Goal: Transaction & Acquisition: Purchase product/service

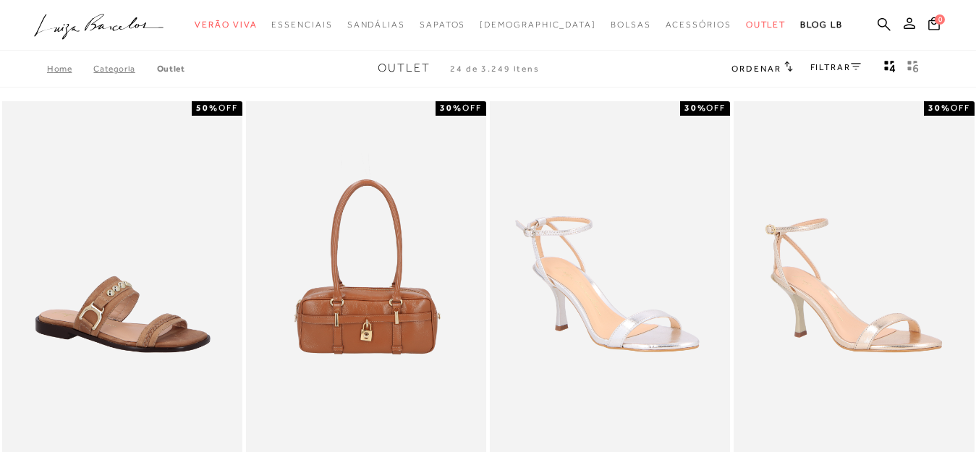
type input "[EMAIL_ADDRESS][DOMAIN_NAME]"
click at [784, 67] on icon at bounding box center [788, 66] width 9 height 11
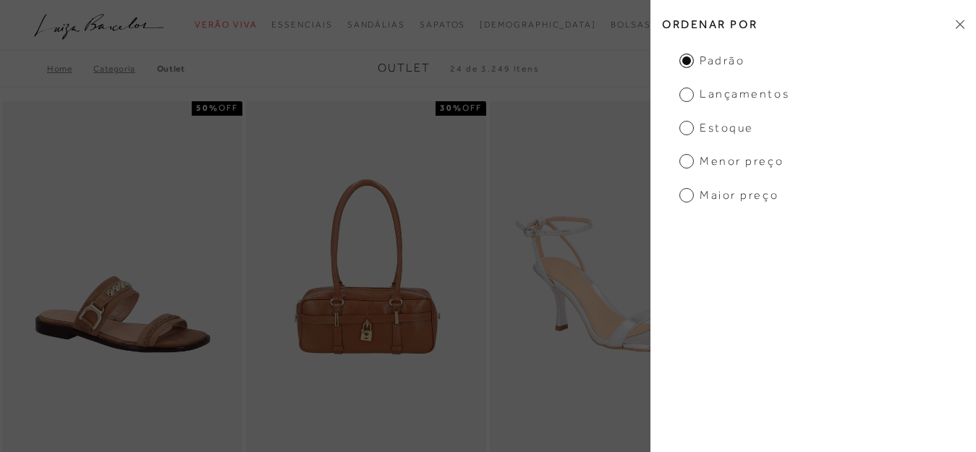
click at [752, 164] on span "Menor preço" at bounding box center [731, 161] width 104 height 16
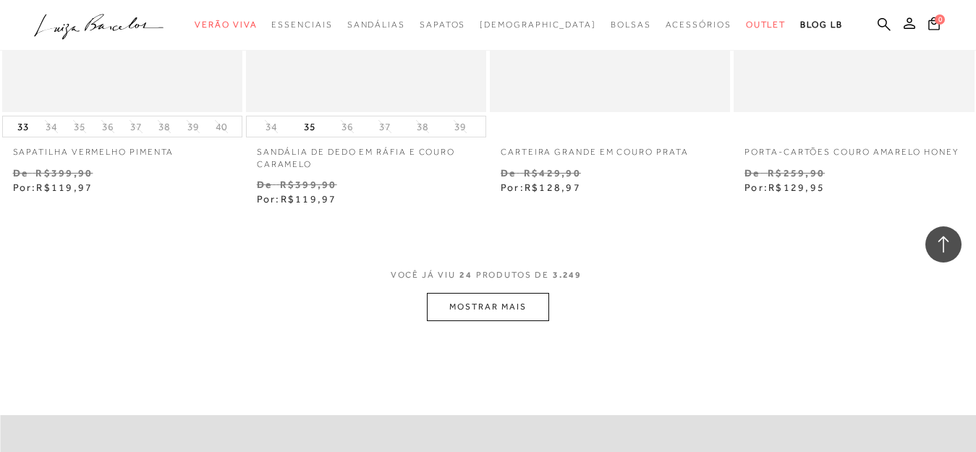
scroll to position [2676, 0]
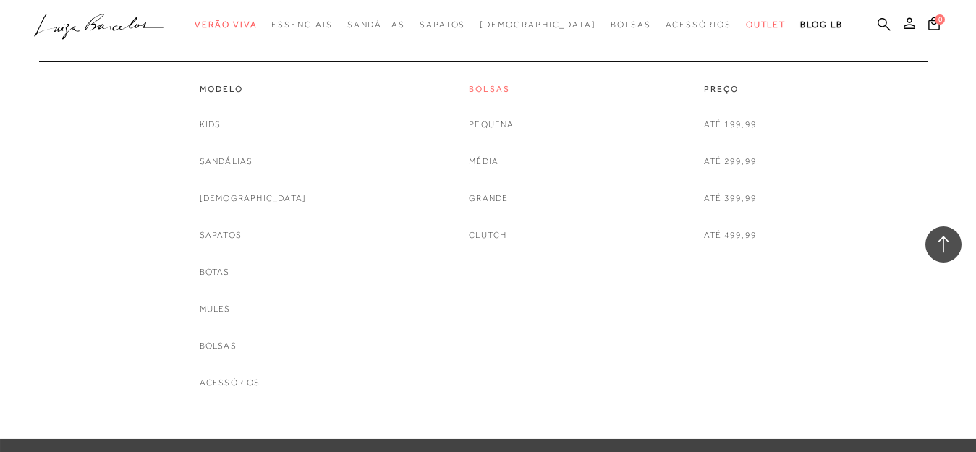
click at [477, 85] on link "Bolsas" at bounding box center [491, 89] width 45 height 12
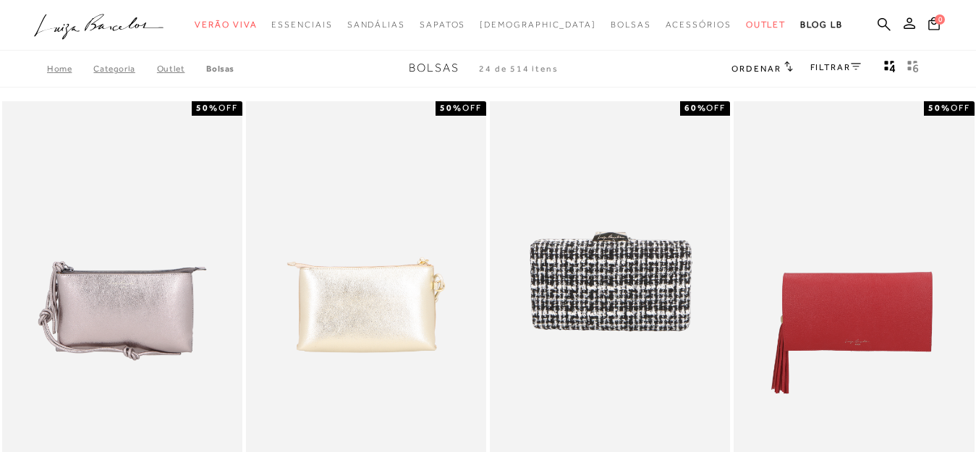
click at [784, 67] on icon at bounding box center [788, 66] width 9 height 11
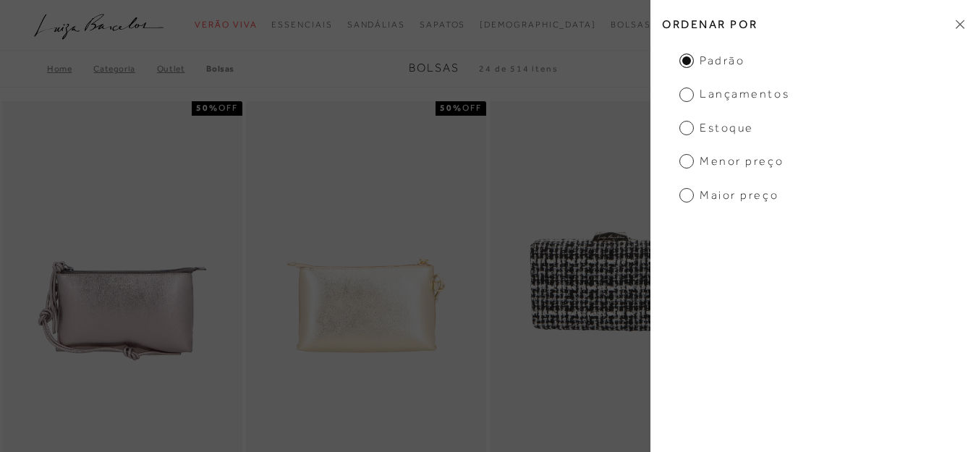
click at [738, 164] on span "Menor preço" at bounding box center [731, 161] width 104 height 16
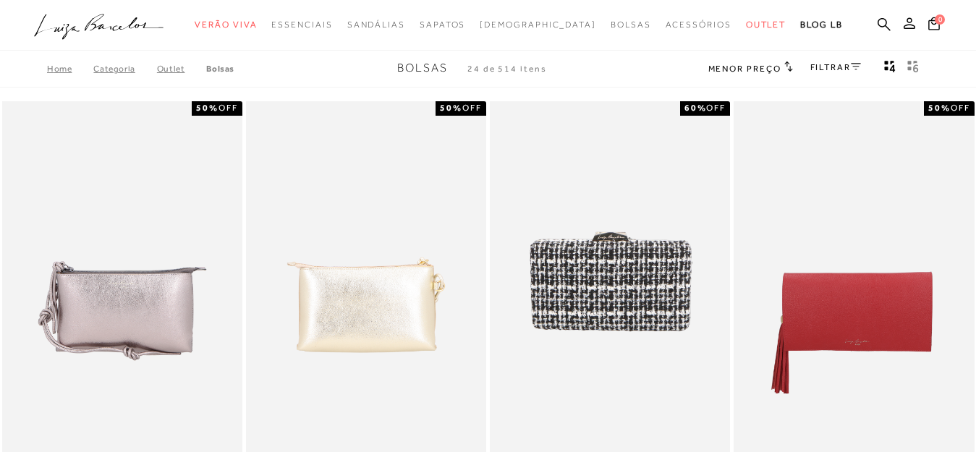
click at [787, 67] on icon at bounding box center [788, 66] width 9 height 11
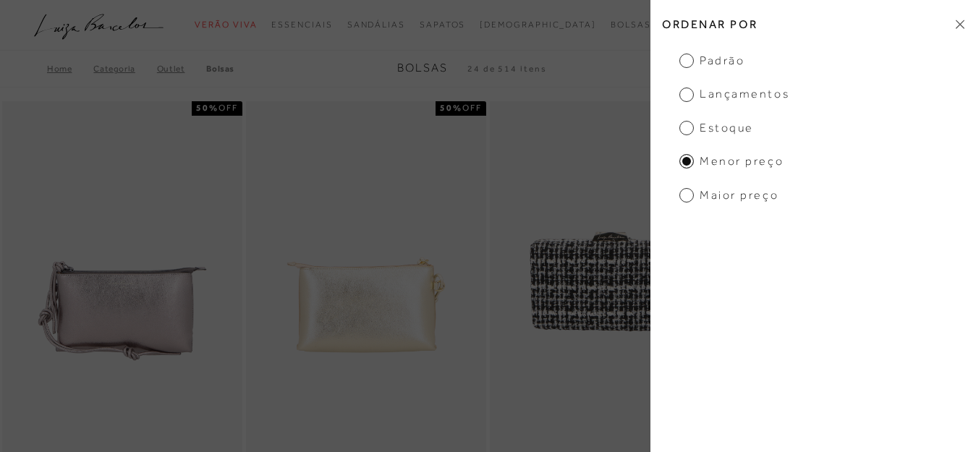
click at [717, 163] on span "Menor preço" at bounding box center [731, 161] width 104 height 16
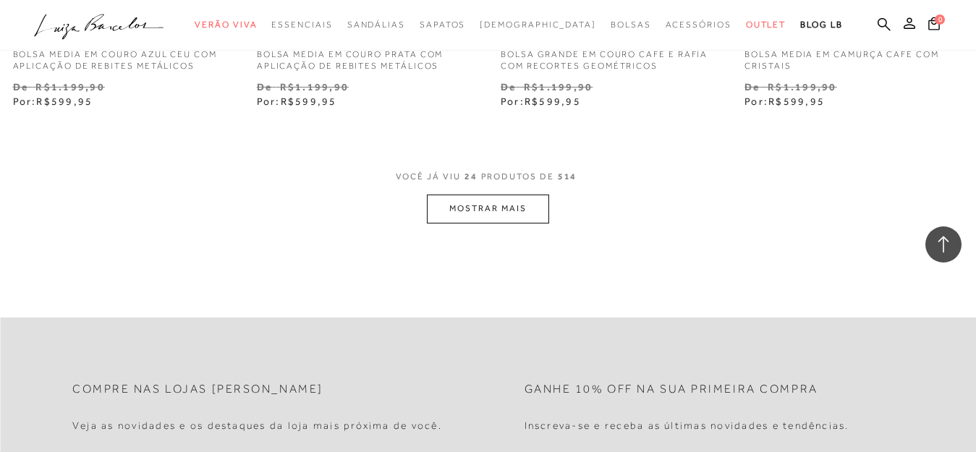
scroll to position [2803, 0]
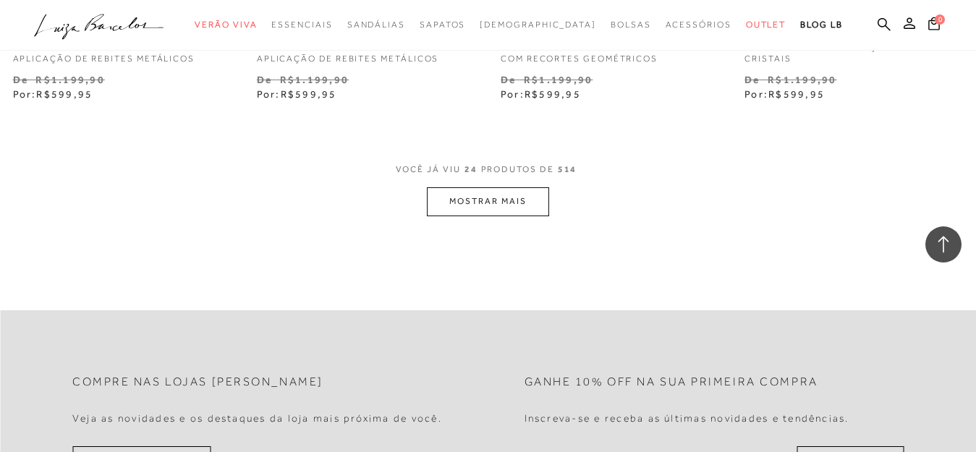
click at [537, 193] on button "MOSTRAR MAIS" at bounding box center [488, 201] width 122 height 28
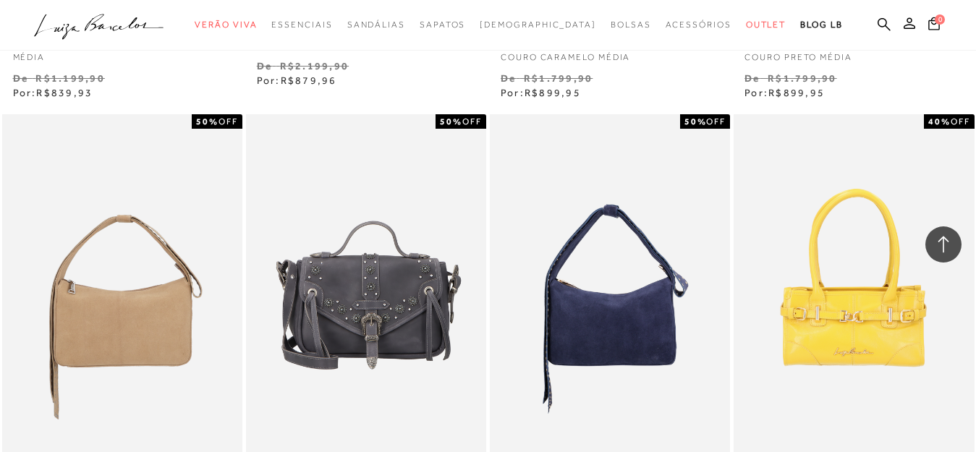
scroll to position [5190, 0]
